Goal: Task Accomplishment & Management: Use online tool/utility

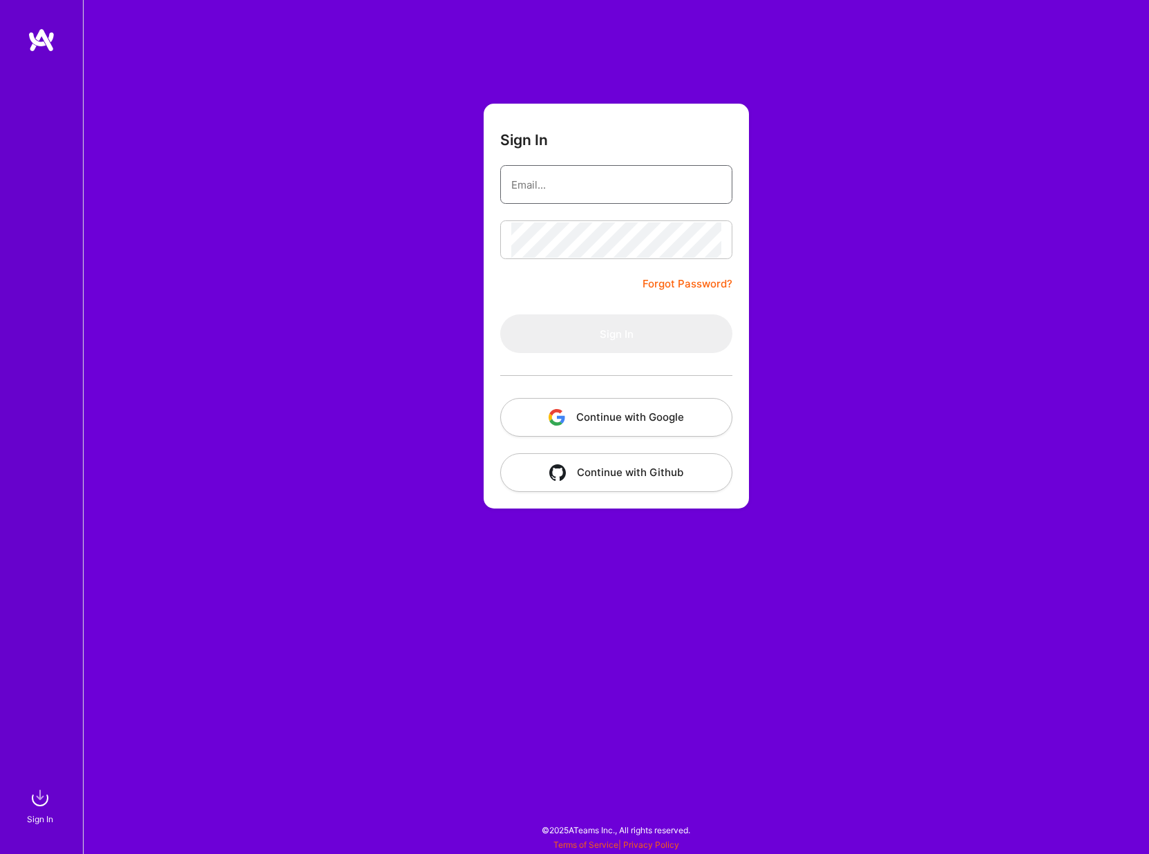
type input "weskyuen@gmail.com"
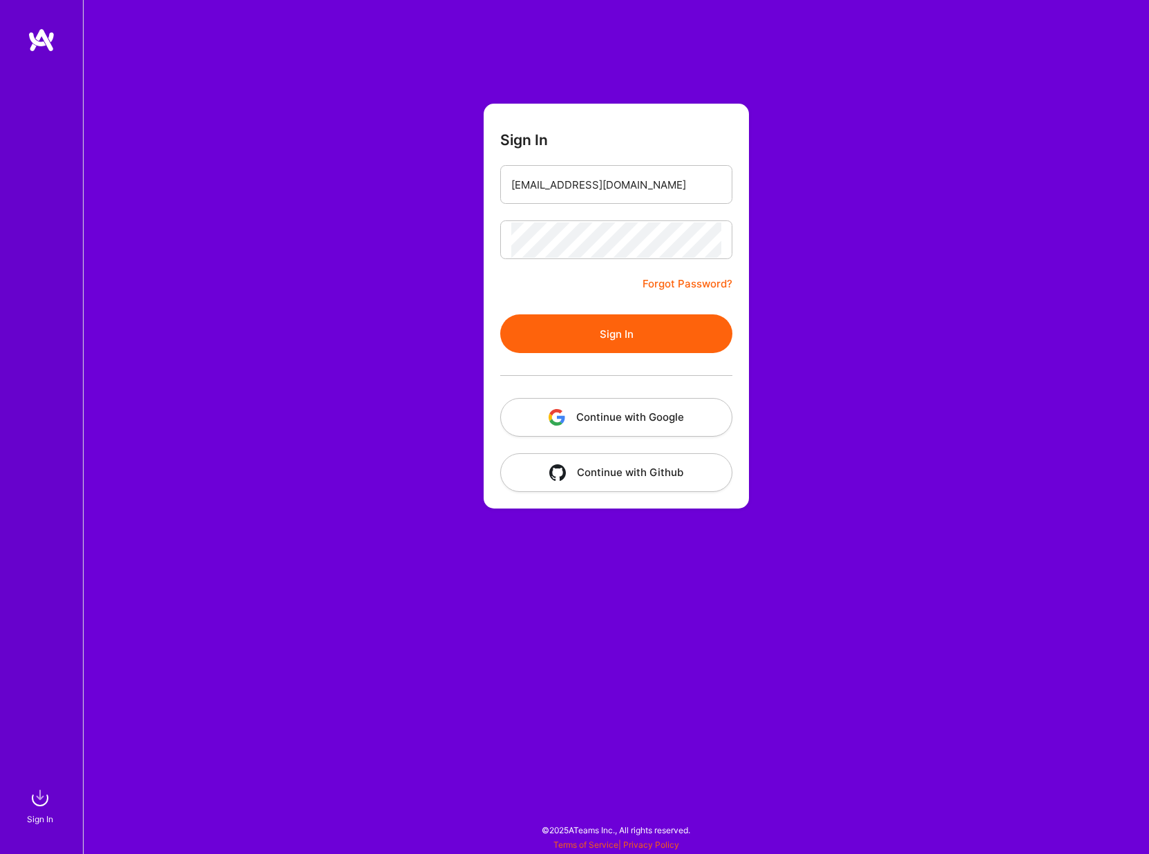
click at [577, 336] on button "Sign In" at bounding box center [616, 333] width 232 height 39
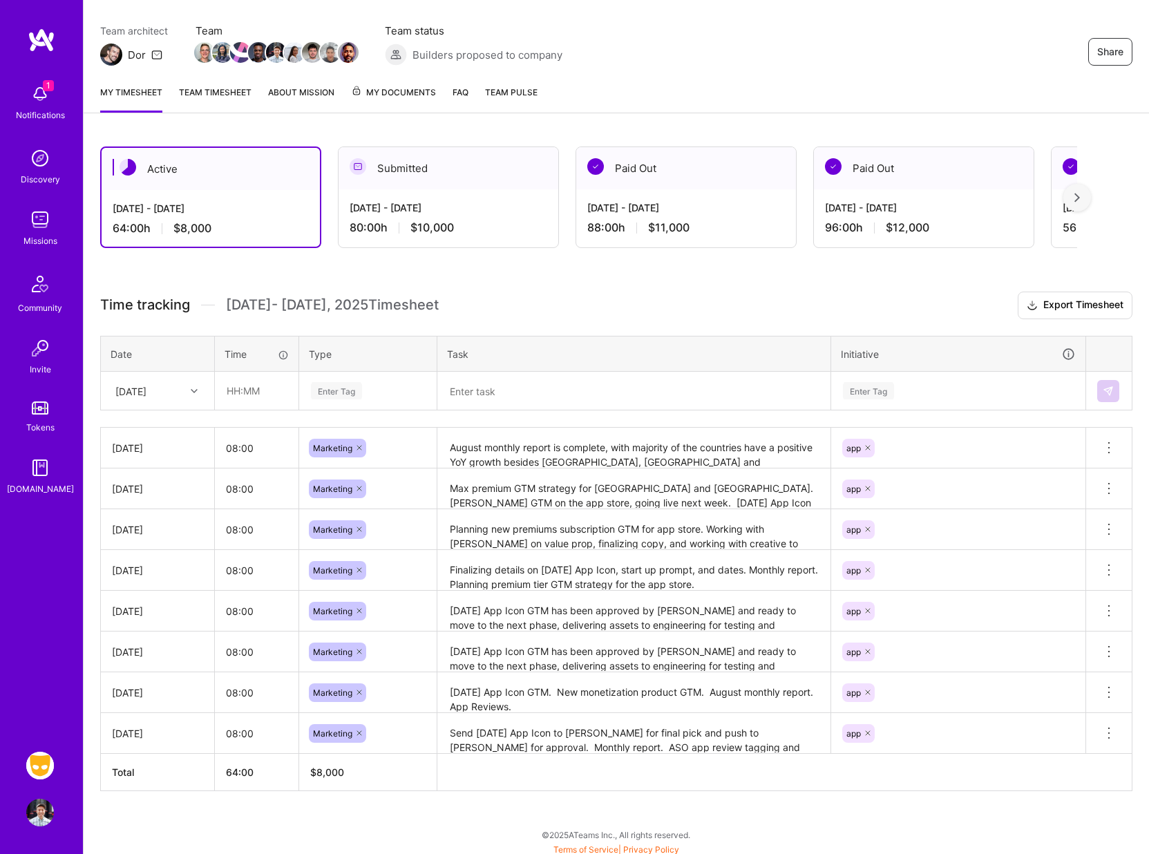
scroll to position [113, 0]
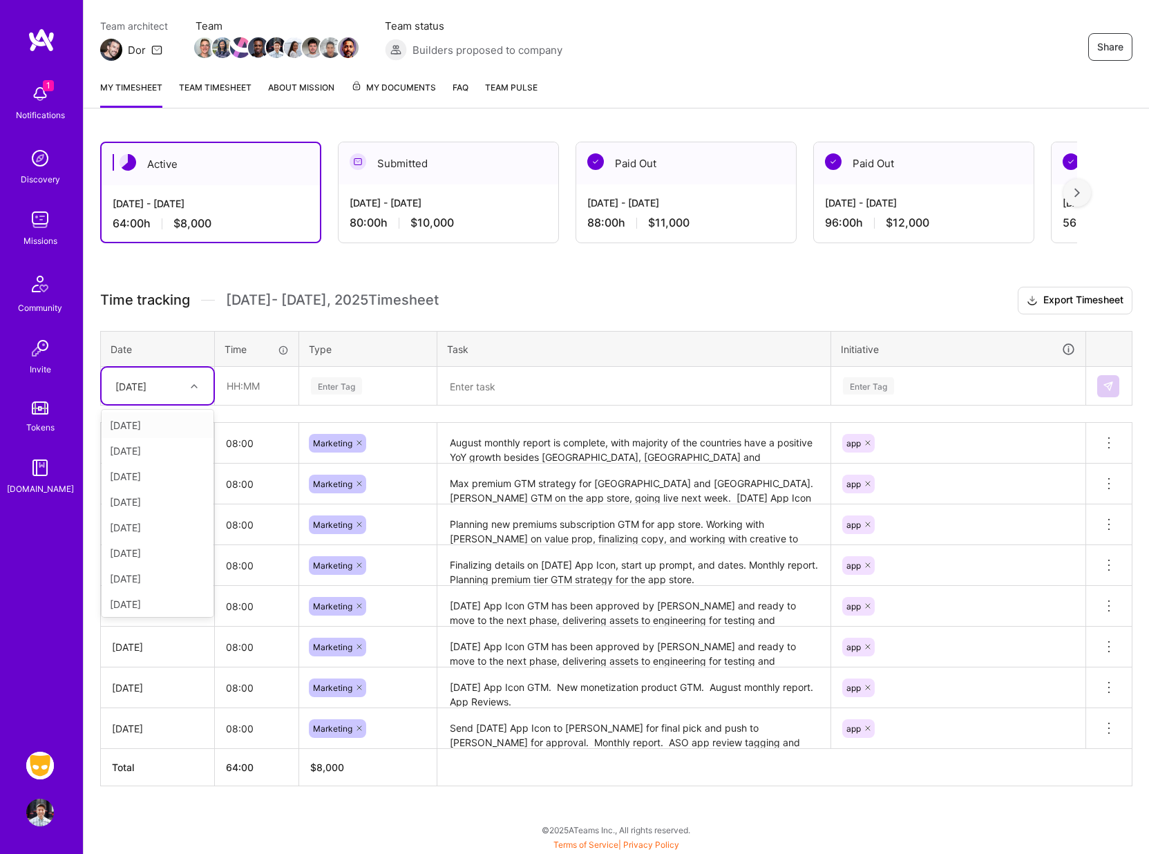
click at [193, 393] on div at bounding box center [195, 386] width 21 height 18
click at [139, 604] on div "Fri, Sep 12" at bounding box center [158, 602] width 112 height 26
click at [244, 384] on input "text" at bounding box center [257, 386] width 82 height 37
type input "08:00"
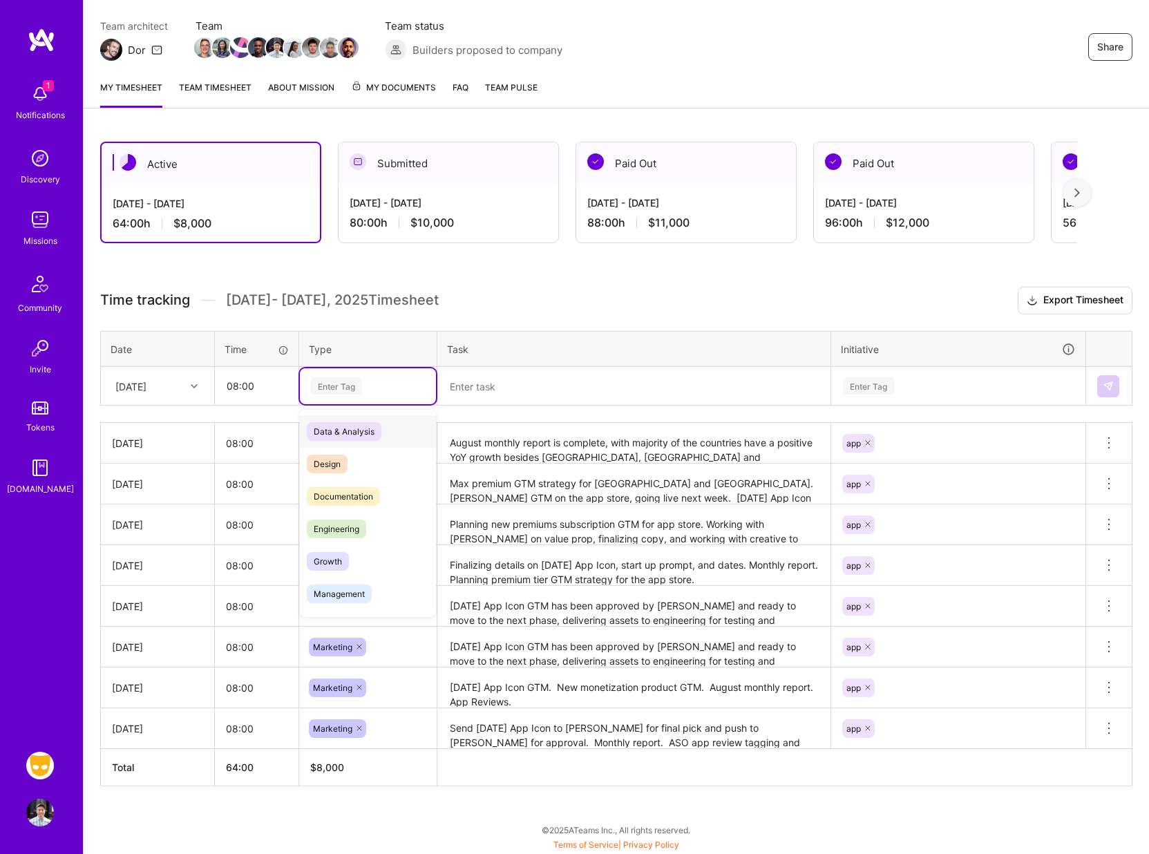
click at [328, 386] on div "Enter Tag" at bounding box center [336, 385] width 51 height 21
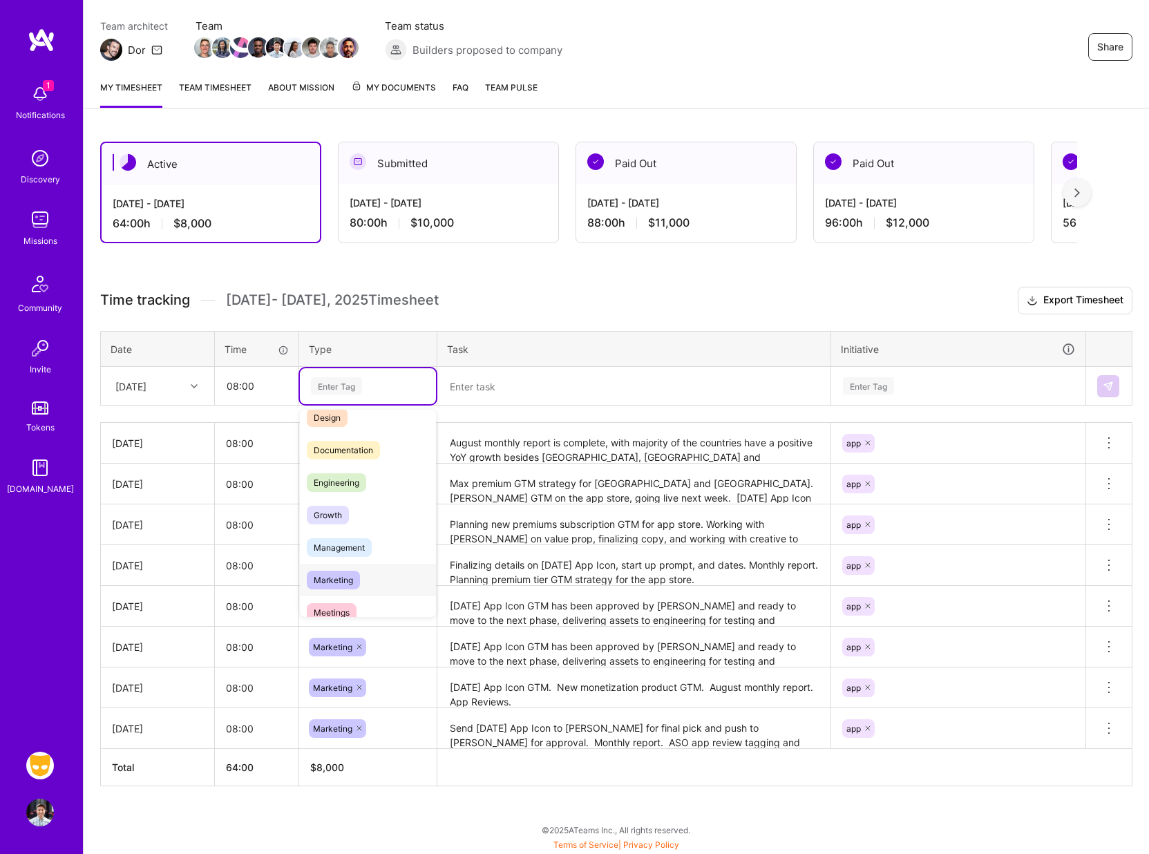
click at [343, 576] on span "Marketing" at bounding box center [333, 580] width 53 height 19
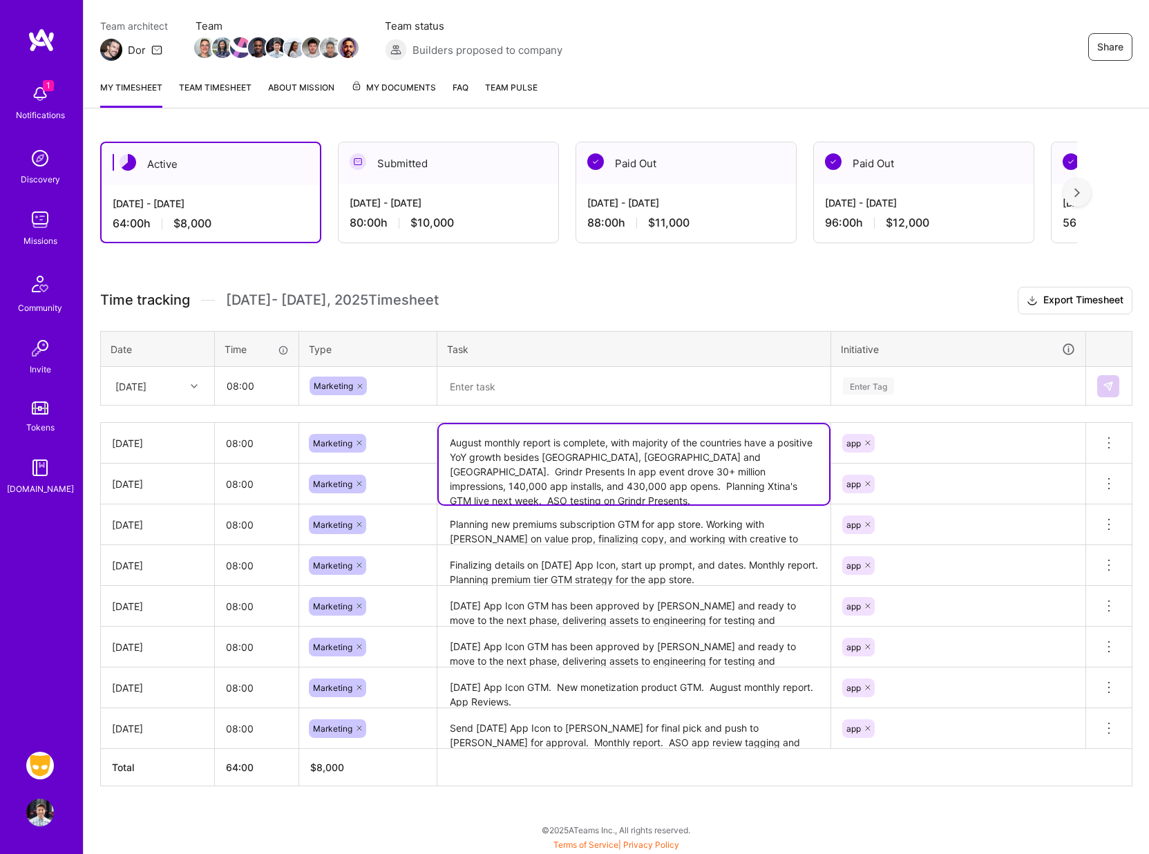
click at [504, 446] on textarea "August monthly report is complete, with majority of the countries have a positi…" at bounding box center [634, 464] width 390 height 80
click at [492, 386] on textarea at bounding box center [634, 386] width 390 height 36
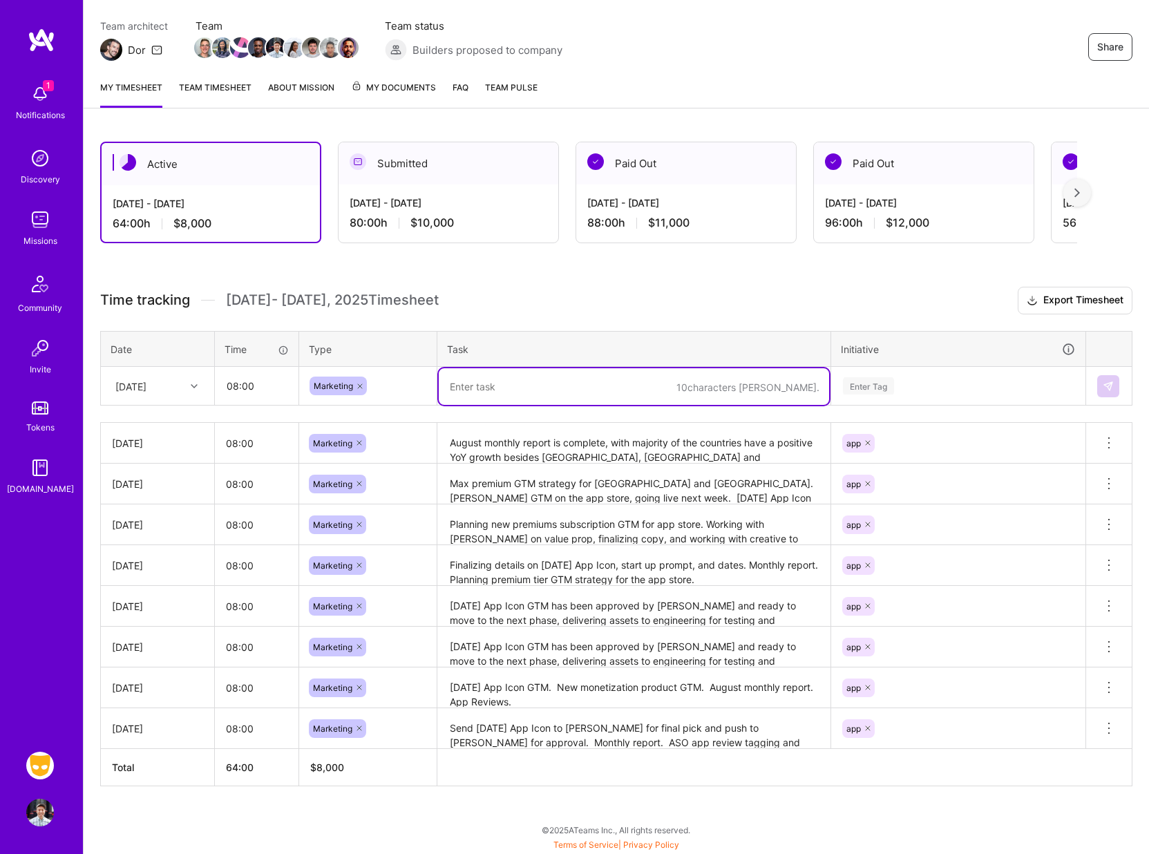
paste textarea "August monthly report is complete, with majority of the countries have a positi…"
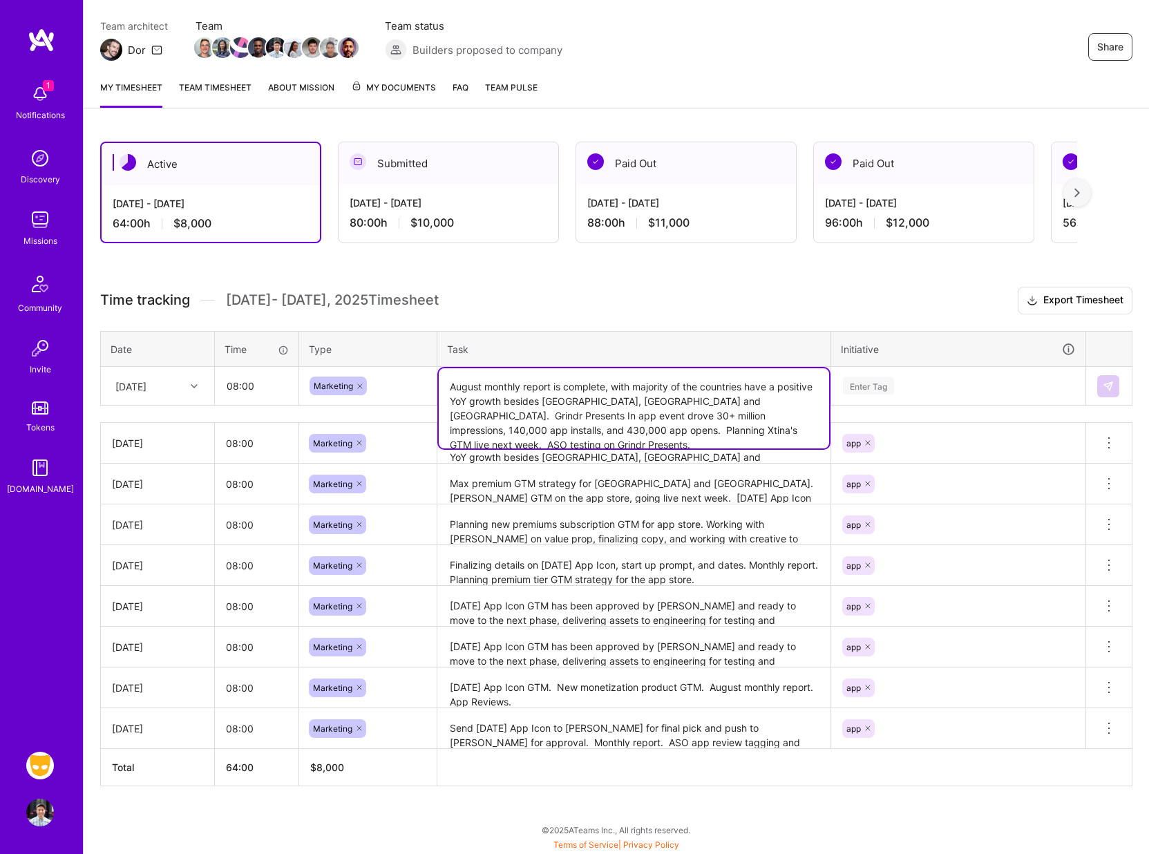
click at [489, 430] on textarea "August monthly report is complete, with majority of the countries have a positi…" at bounding box center [634, 408] width 390 height 80
type textarea "August monthly report is complete, with majority of the countries have a positi…"
click at [875, 379] on div "Enter Tag" at bounding box center [868, 385] width 51 height 21
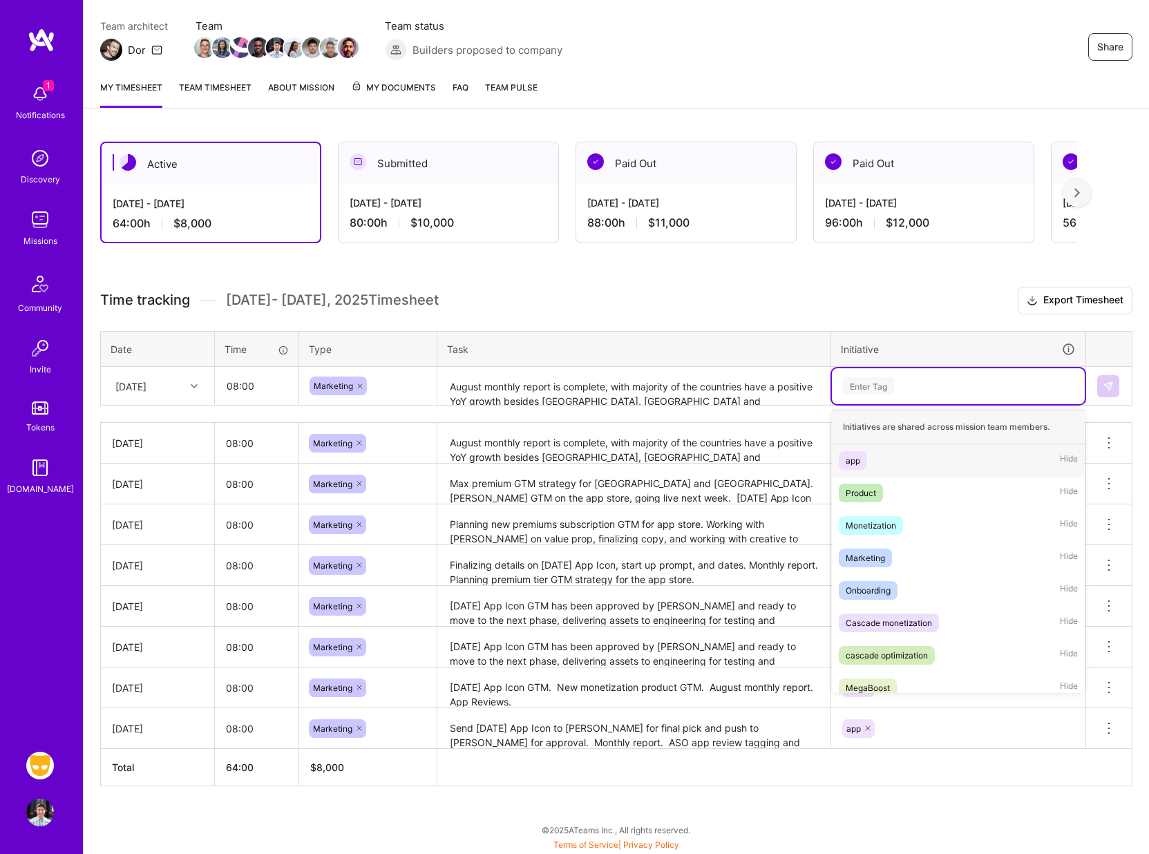
click at [854, 457] on div "app" at bounding box center [853, 460] width 15 height 15
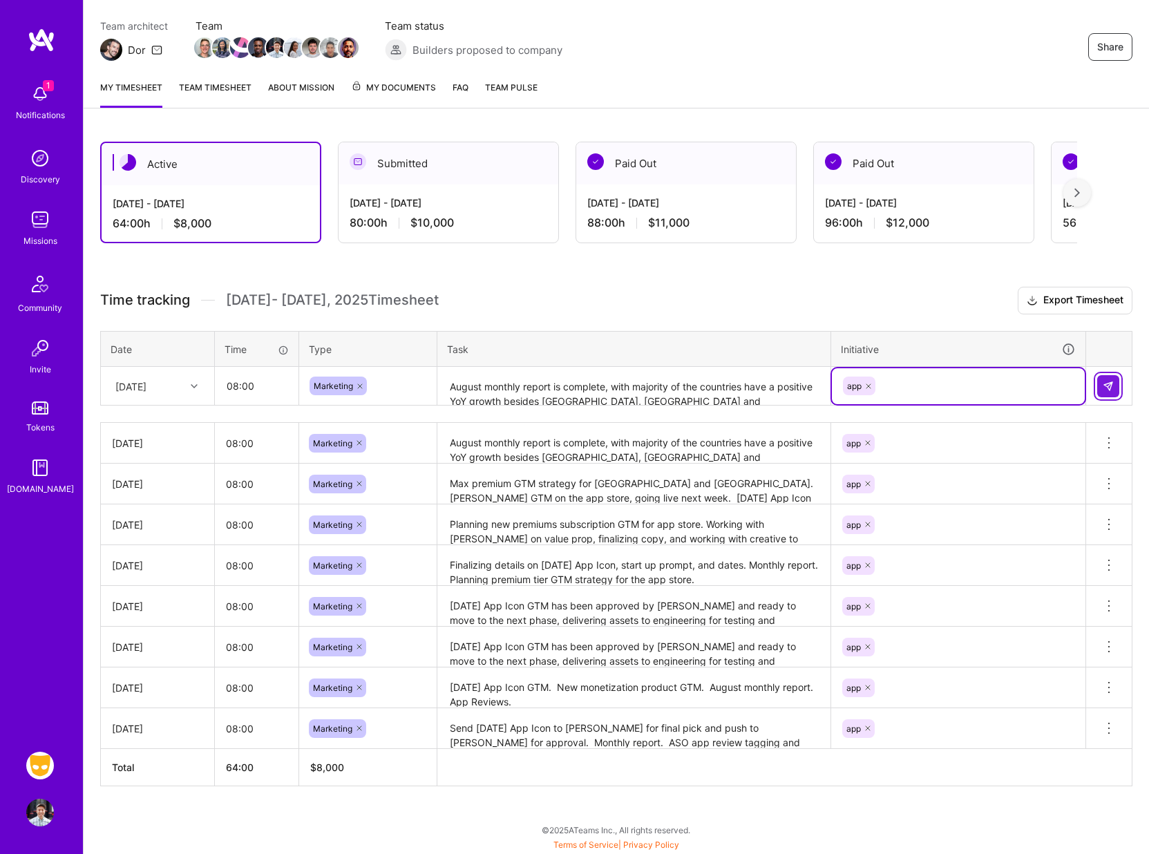
click at [1106, 385] on img at bounding box center [1108, 386] width 11 height 11
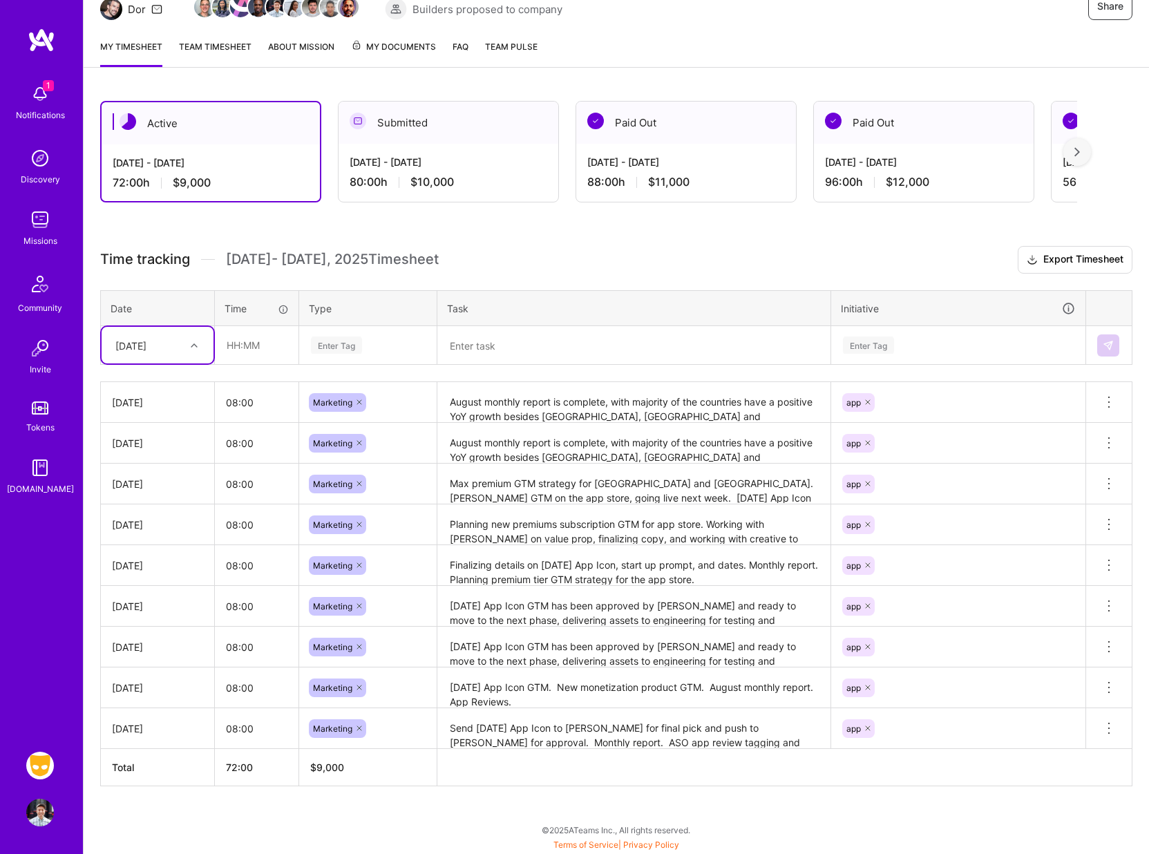
scroll to position [0, 0]
